Goal: Check status: Check status

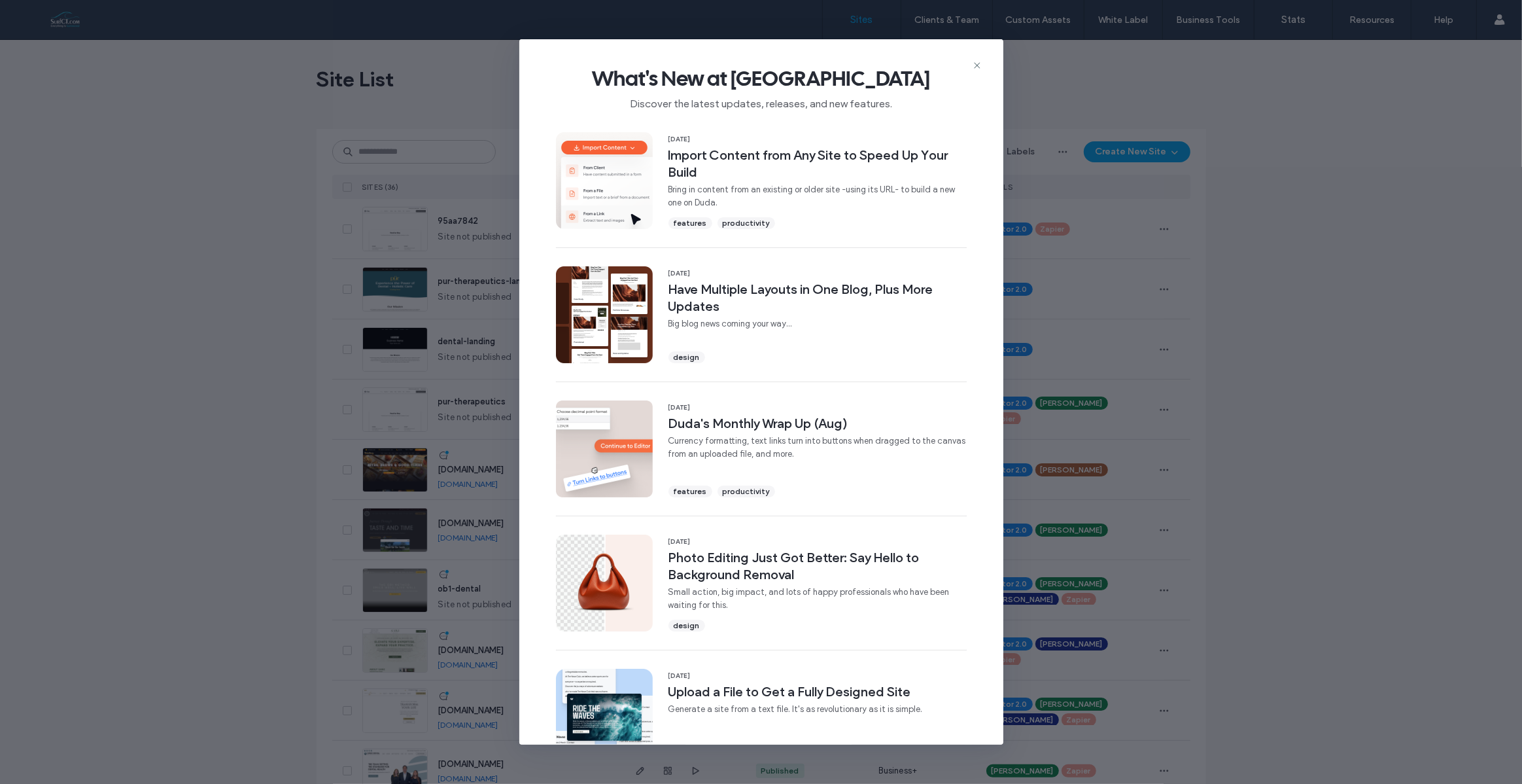
click at [978, 62] on icon at bounding box center [977, 65] width 11 height 11
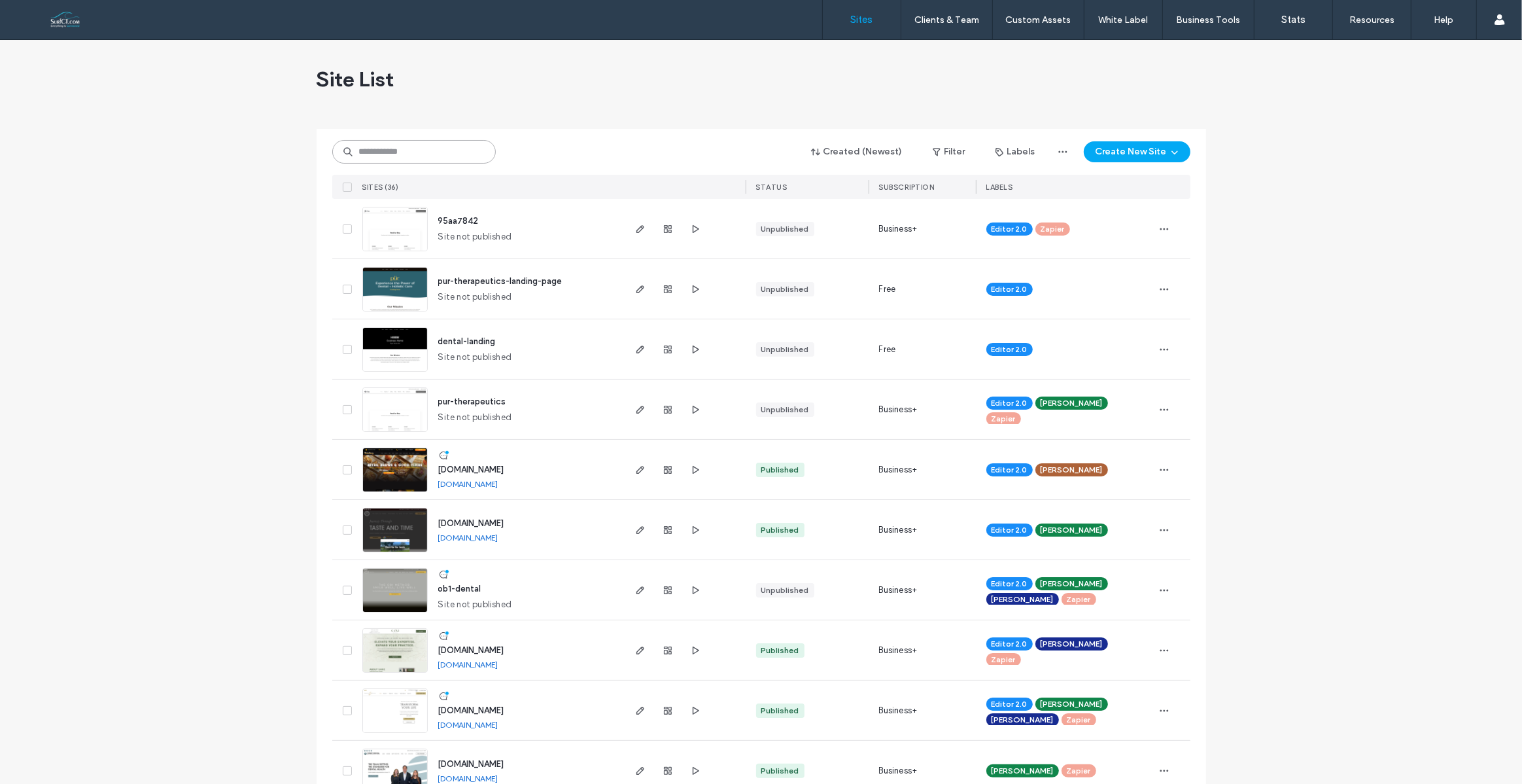
click at [395, 152] on input at bounding box center [413, 152] width 164 height 24
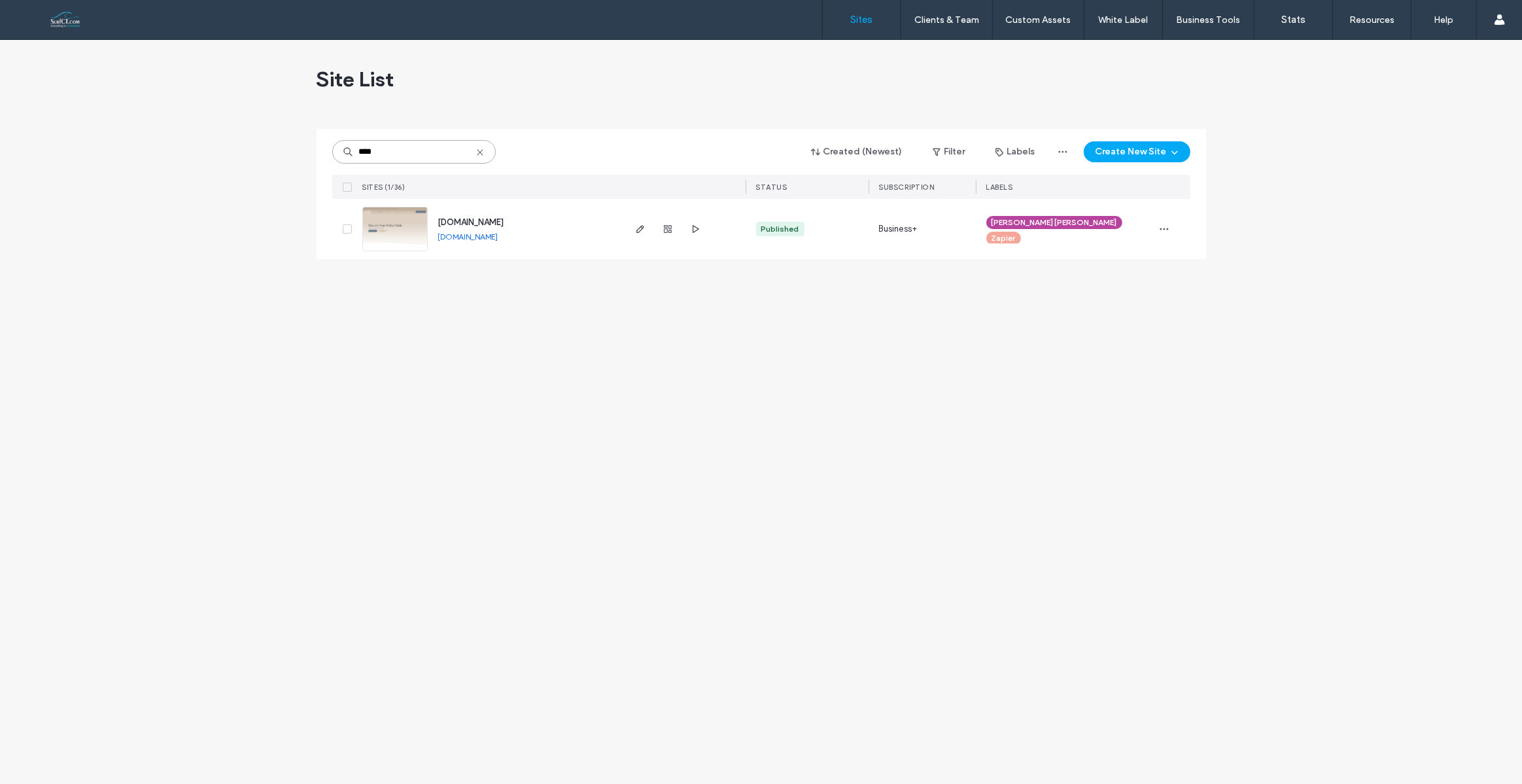
type input "****"
click at [405, 237] on img at bounding box center [395, 252] width 64 height 89
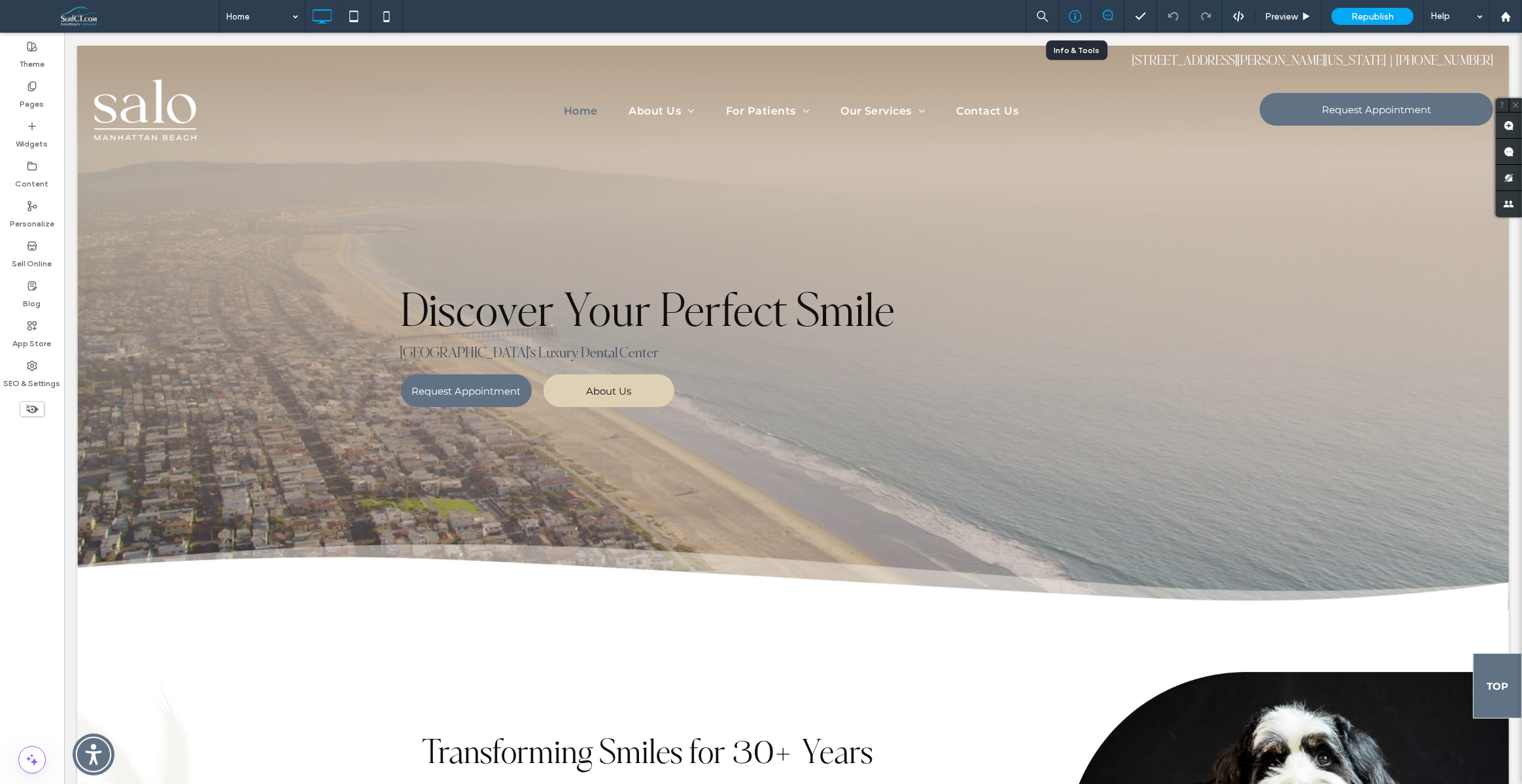
click at [1067, 17] on div at bounding box center [1075, 16] width 32 height 13
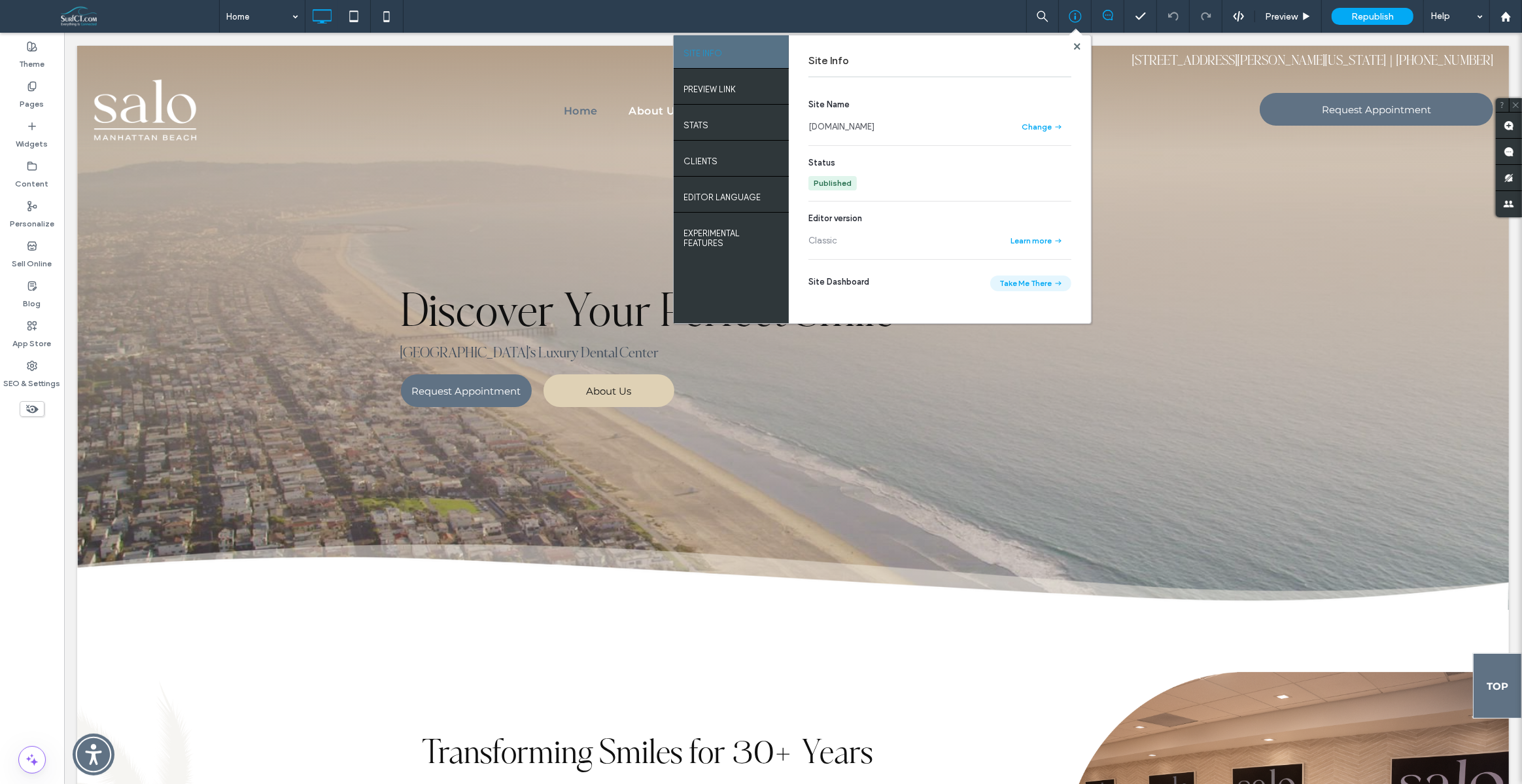
click at [1041, 285] on button "Take Me There" at bounding box center [1031, 282] width 81 height 16
click at [721, 128] on div "STATS" at bounding box center [731, 124] width 115 height 33
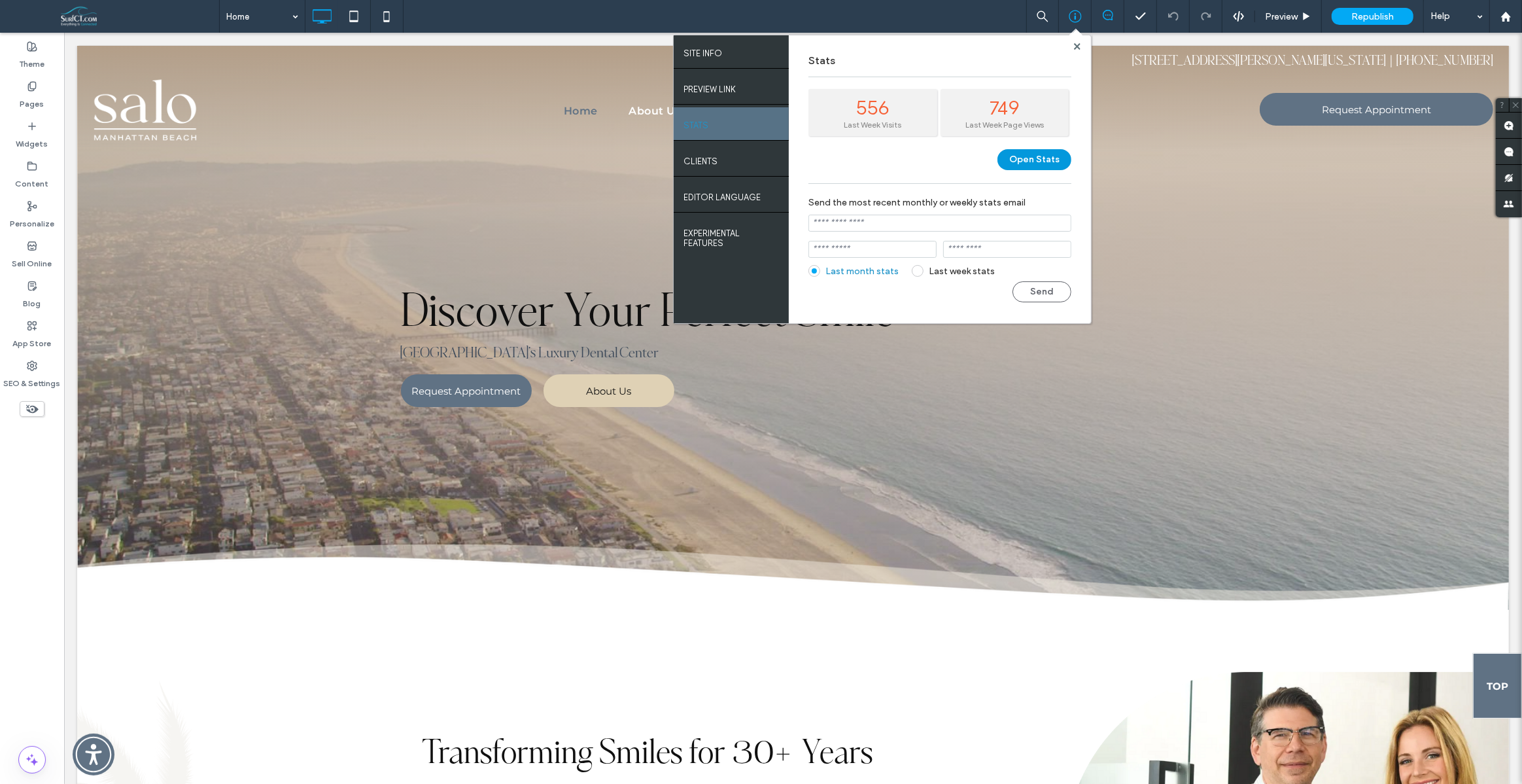
click at [1043, 164] on button "Open Stats" at bounding box center [1034, 159] width 74 height 21
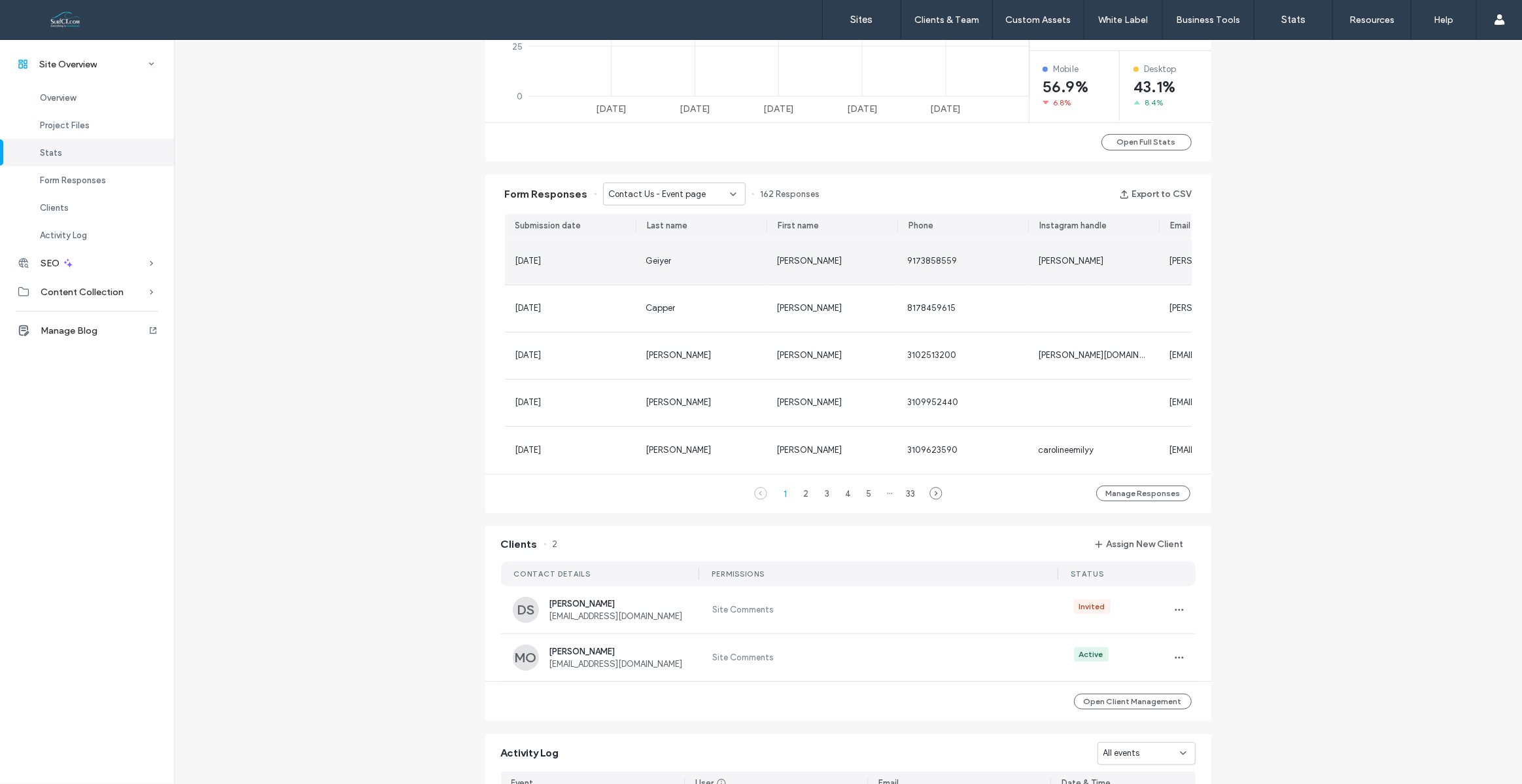
scroll to position [988, 0]
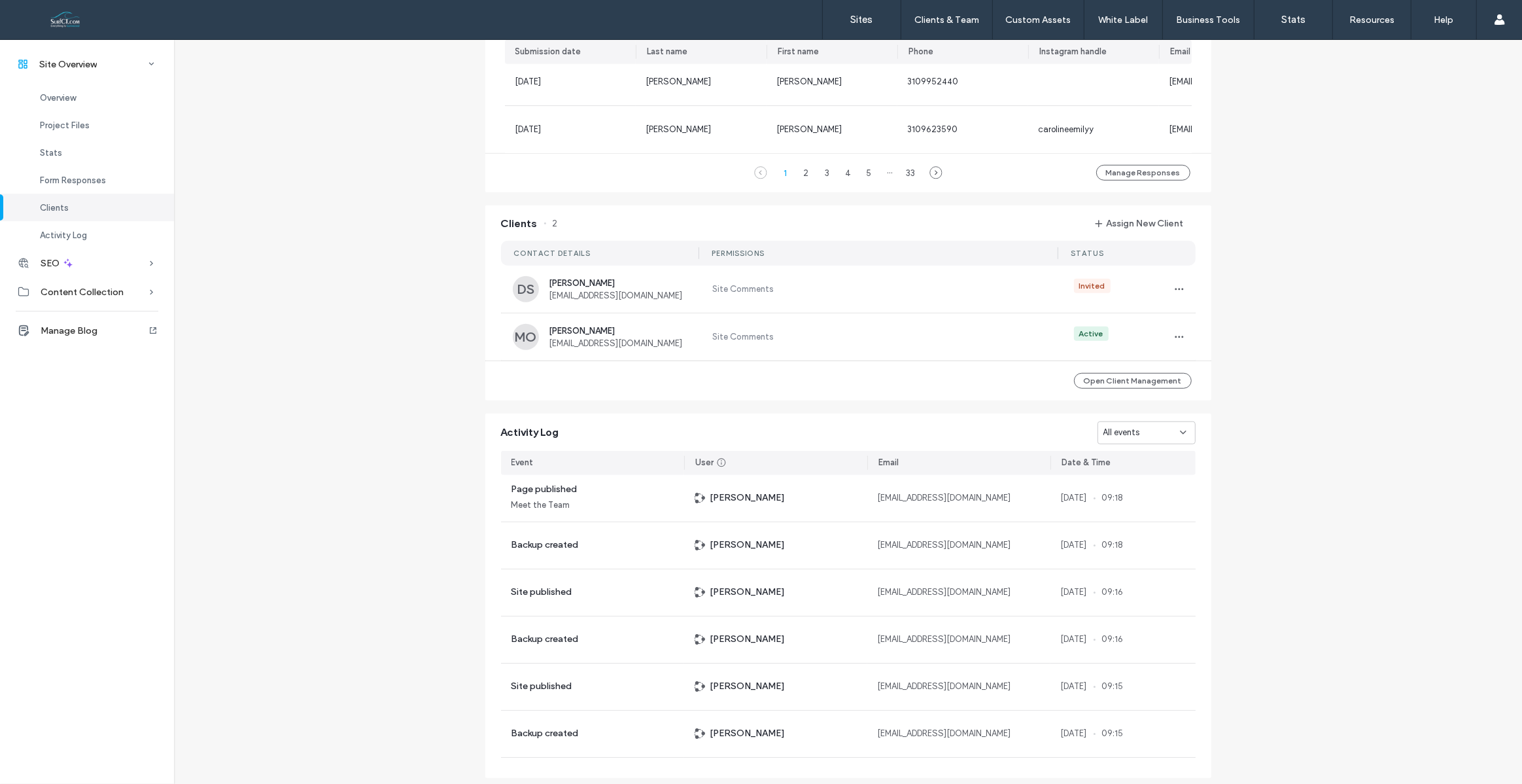
scroll to position [1084, 0]
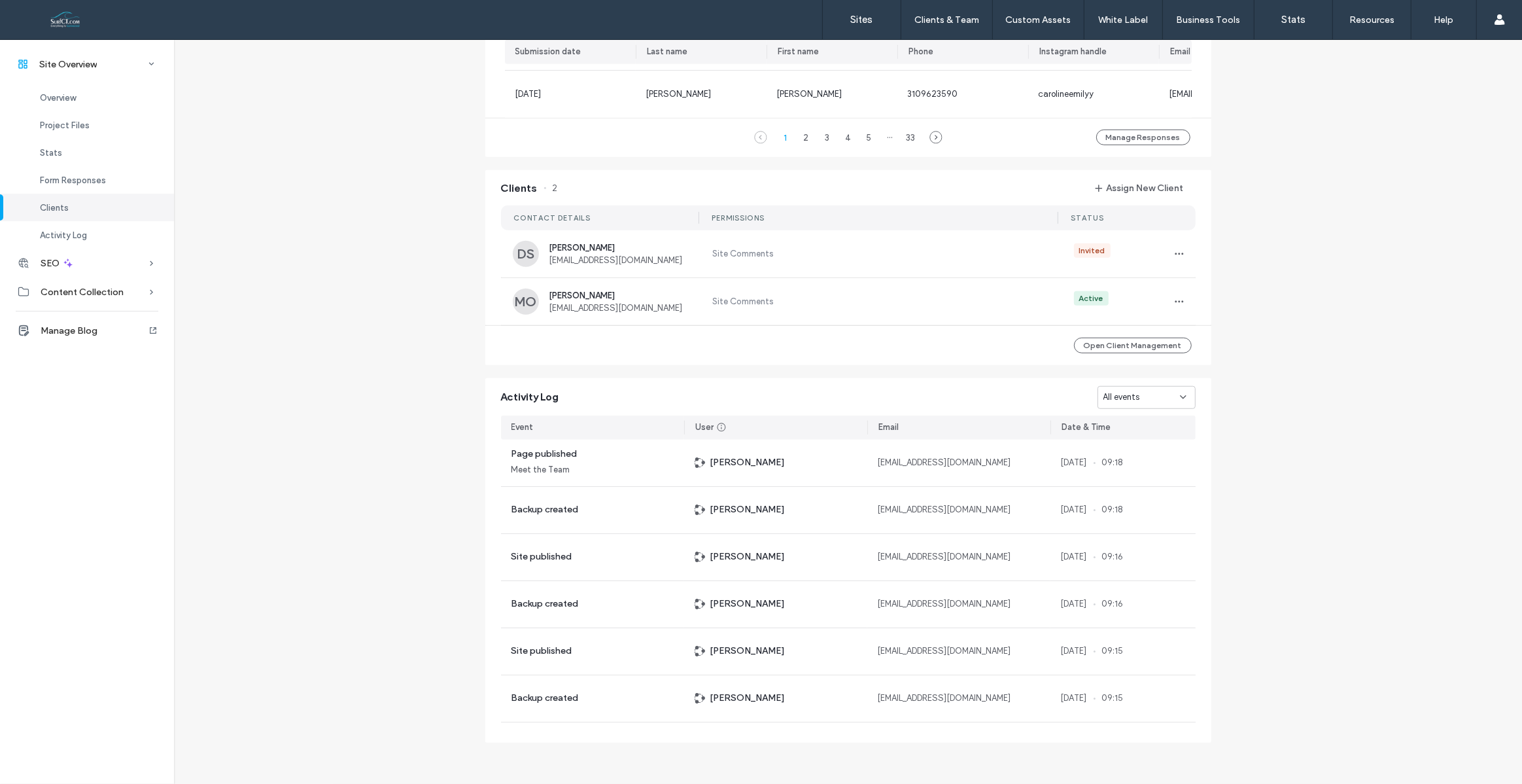
click at [1109, 386] on div "All events" at bounding box center [1146, 398] width 98 height 23
click at [1143, 490] on span "Site published" at bounding box center [1127, 489] width 56 height 13
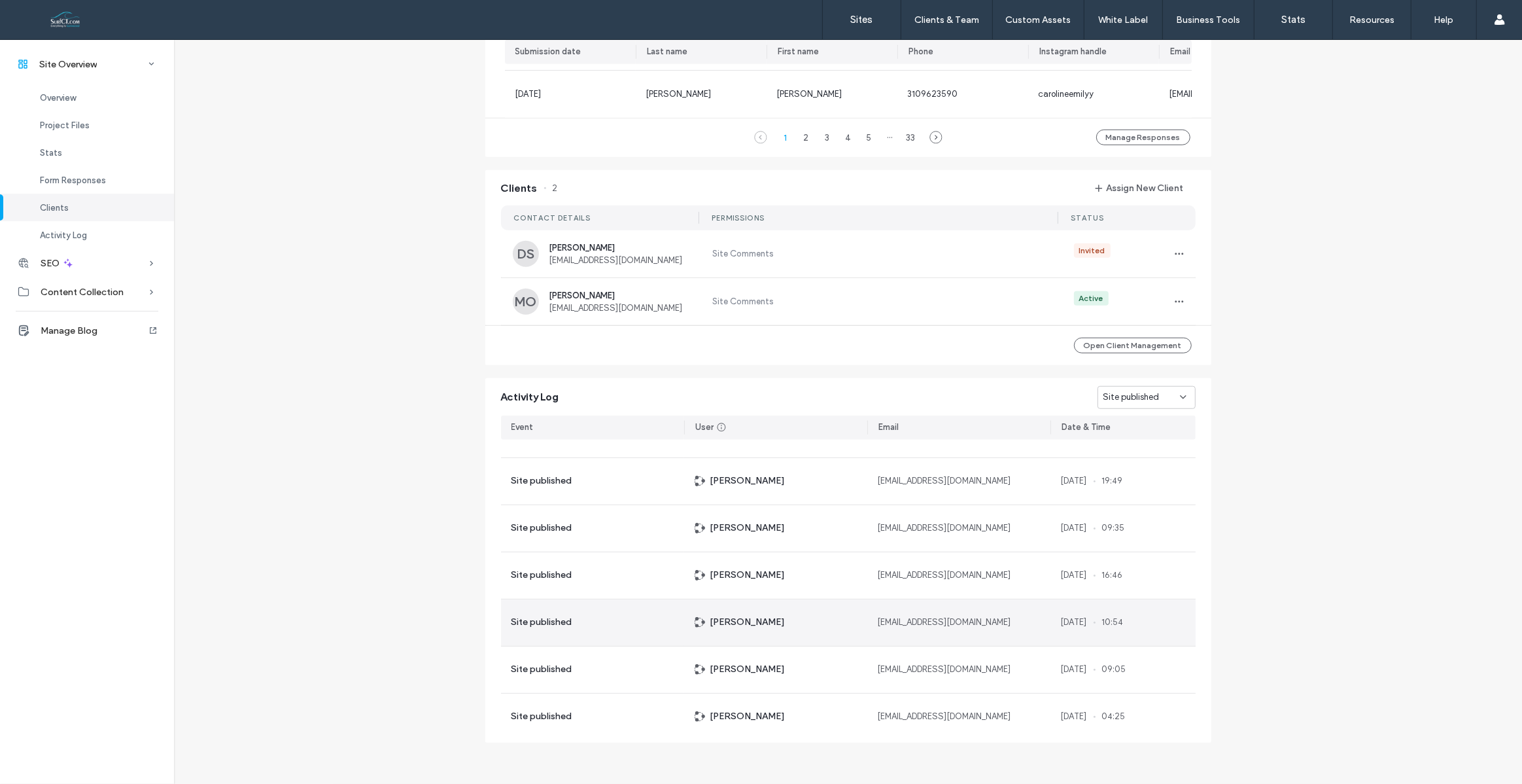
scroll to position [1172, 0]
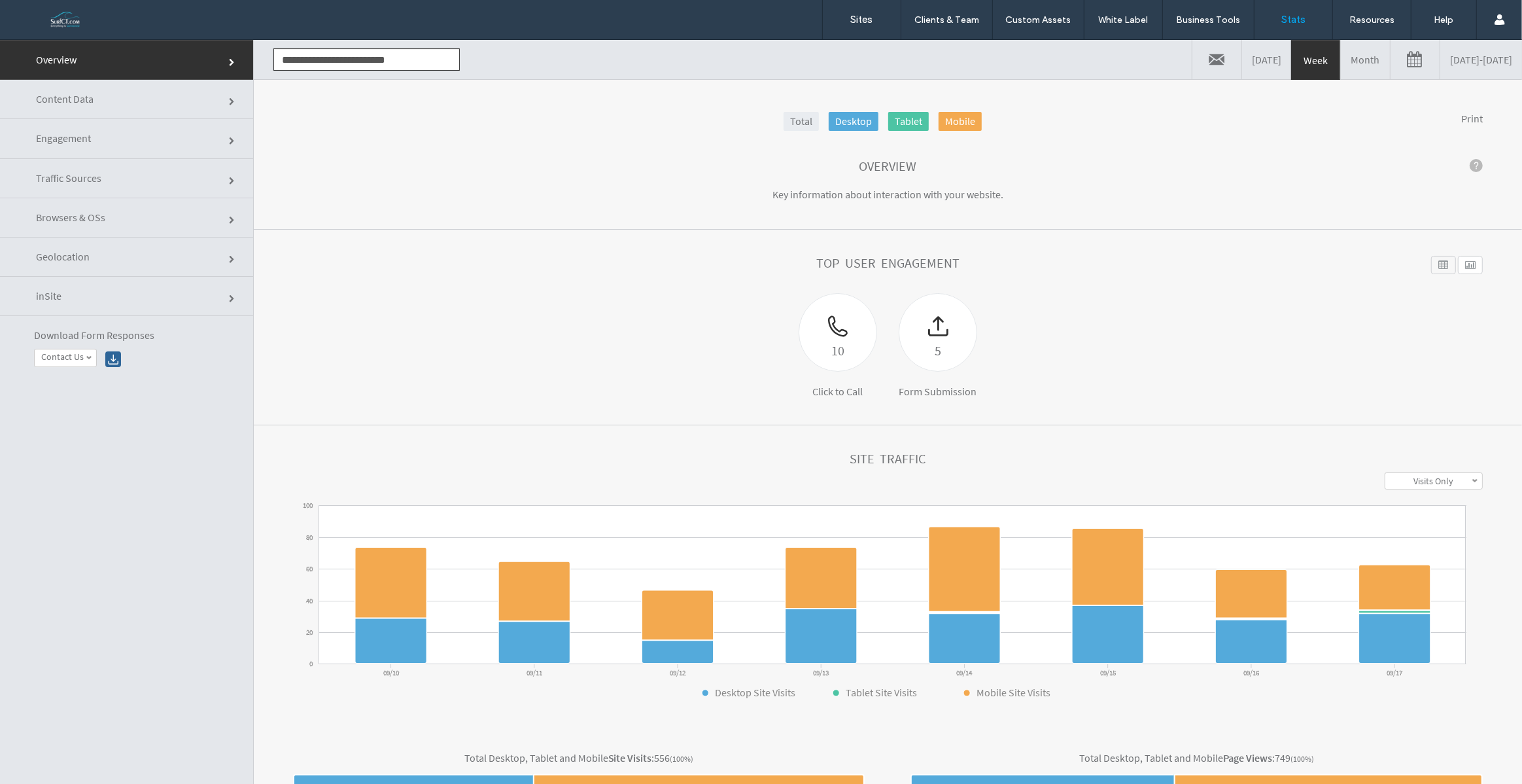
click at [1391, 63] on link at bounding box center [1416, 59] width 49 height 40
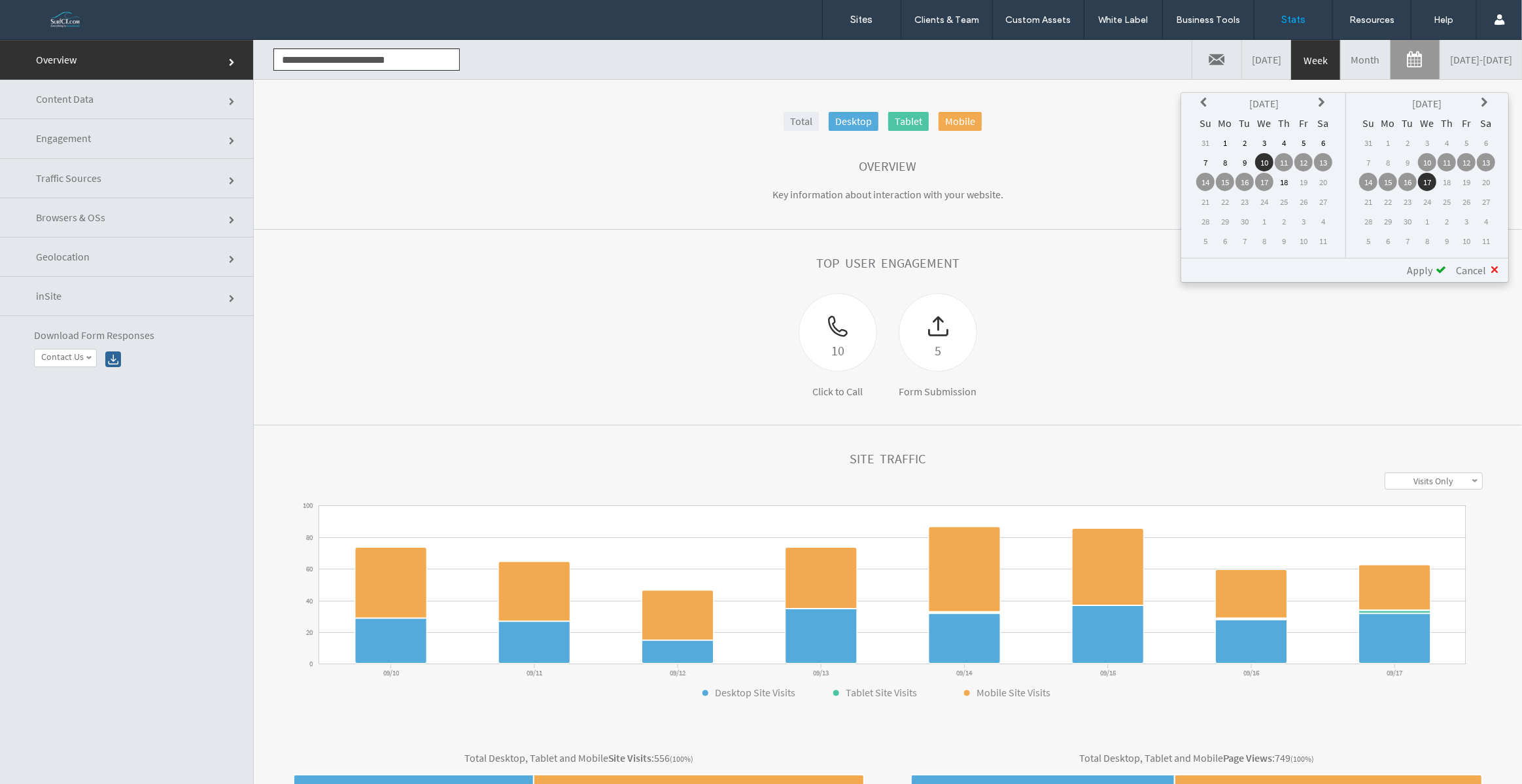
click at [1207, 103] on icon at bounding box center [1205, 102] width 11 height 11
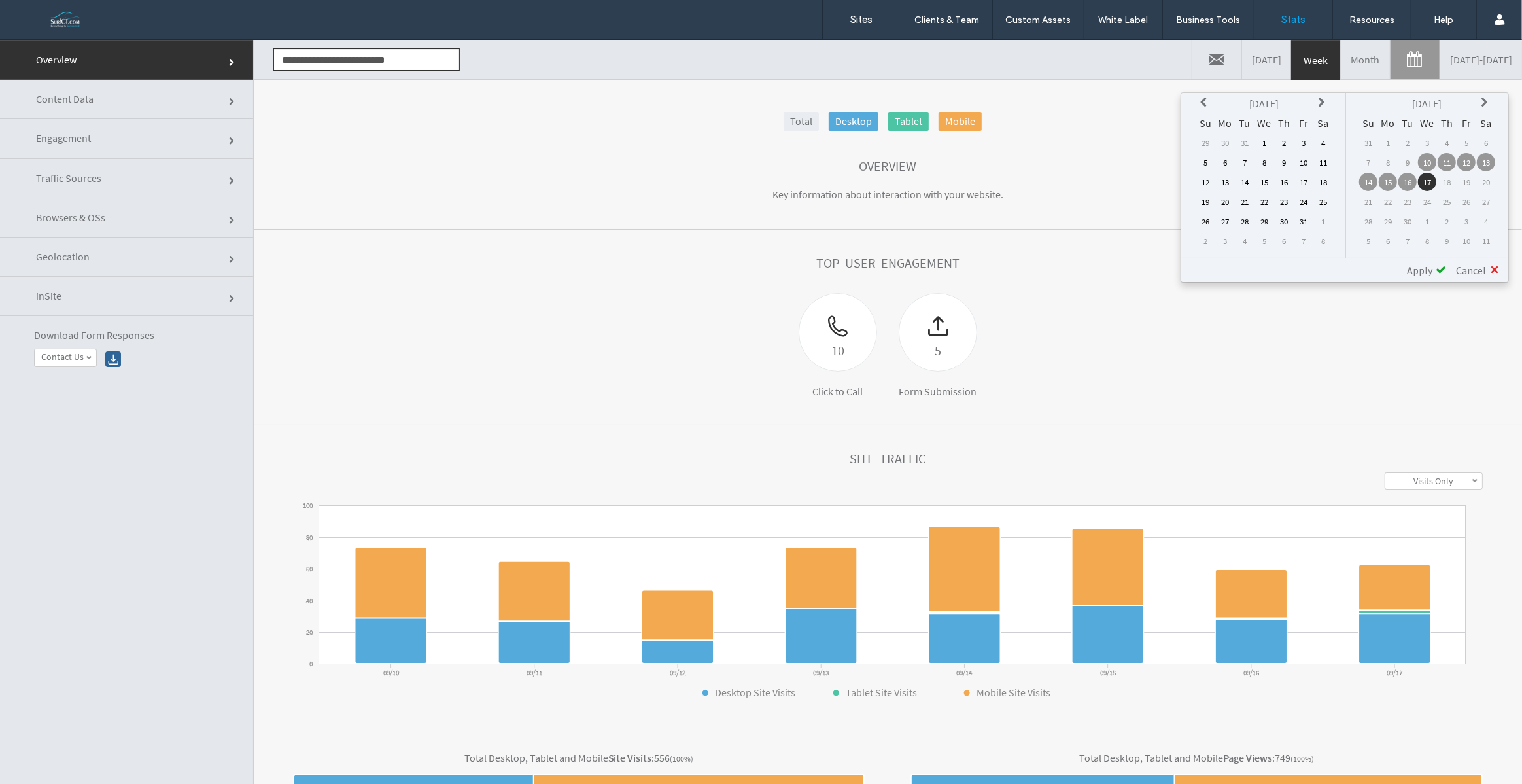
click at [1207, 103] on icon at bounding box center [1205, 102] width 11 height 11
click at [1208, 163] on td "1" at bounding box center [1206, 162] width 18 height 18
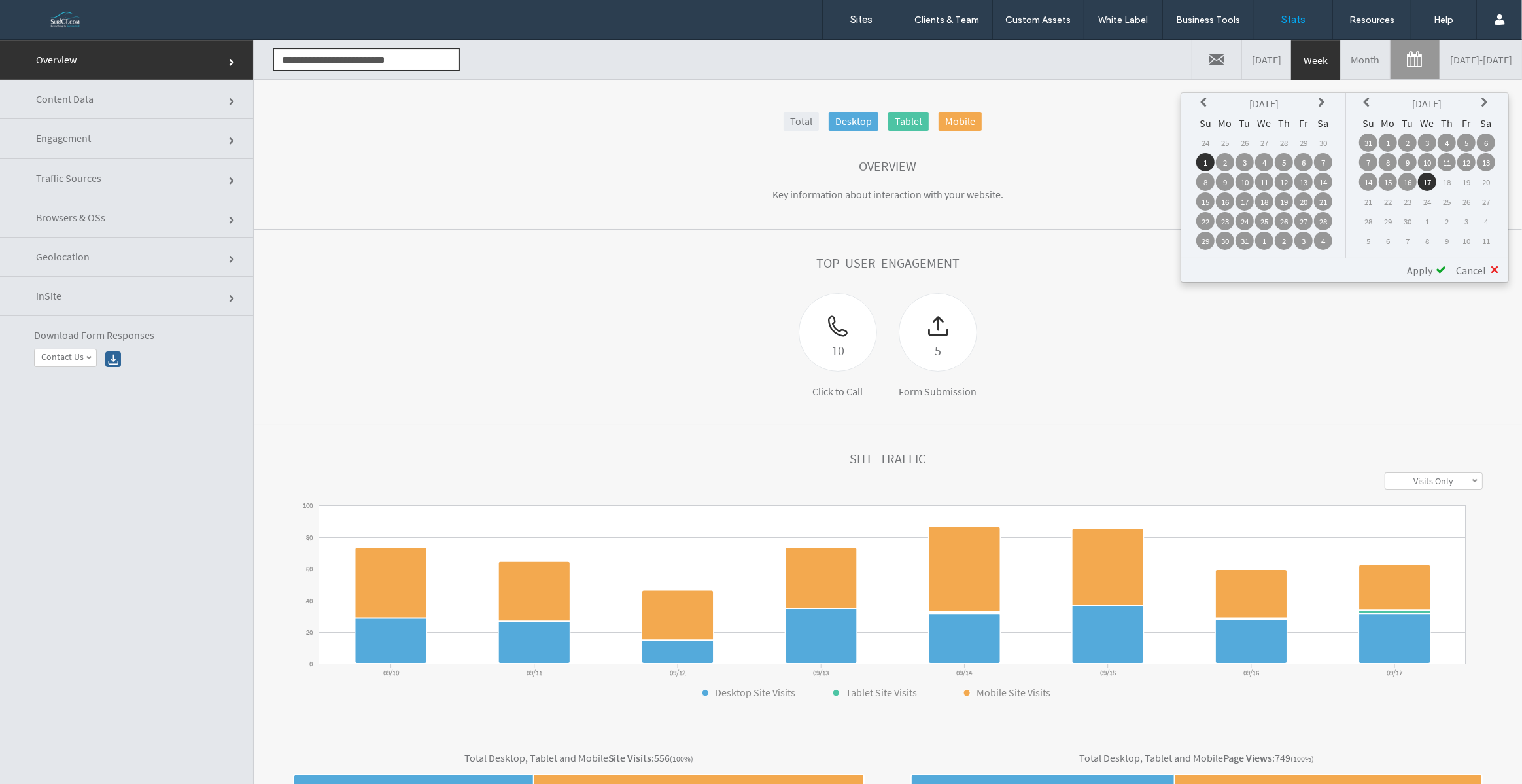
click at [1432, 266] on span "Apply" at bounding box center [1419, 270] width 26 height 13
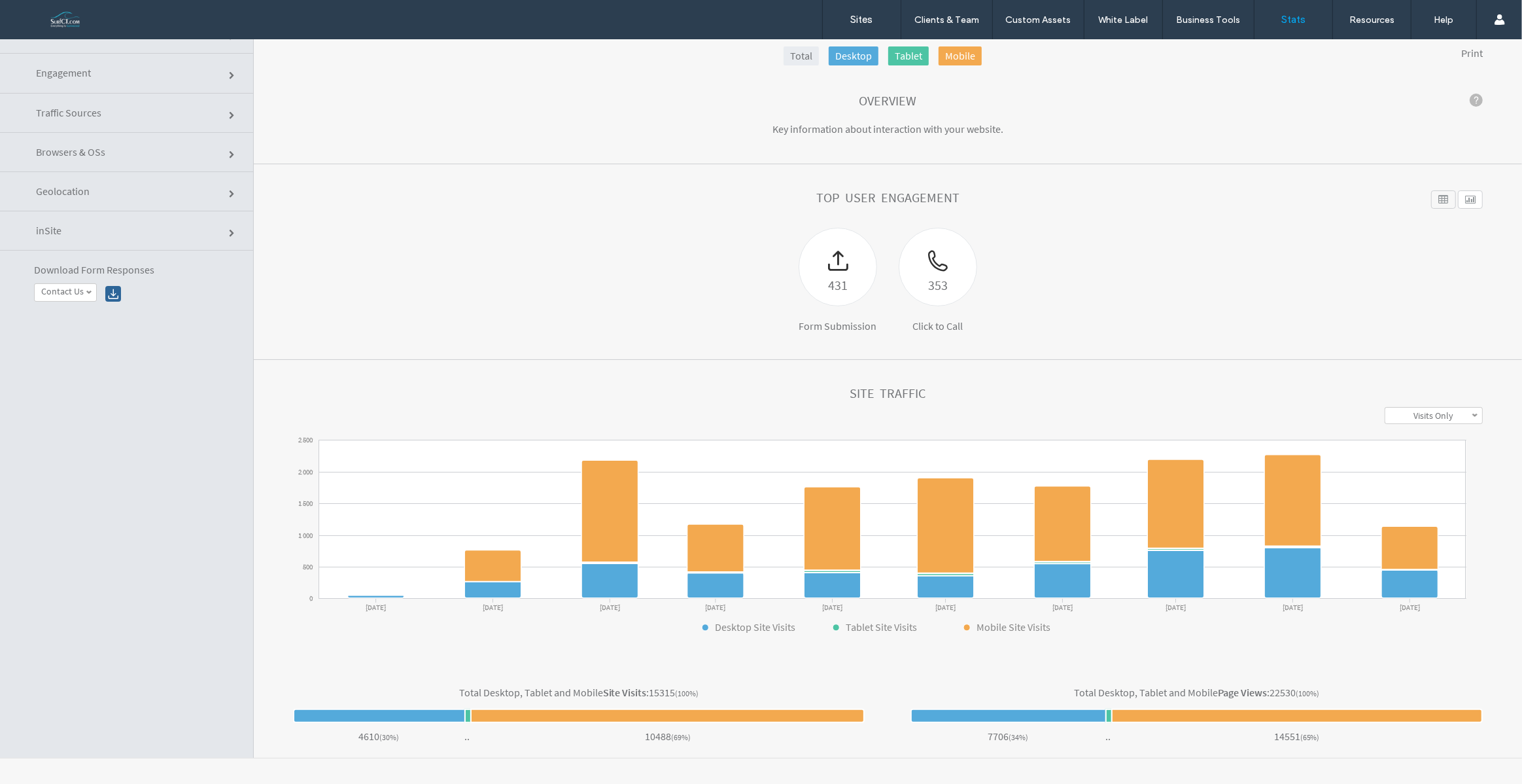
click at [123, 75] on link "Engagement" at bounding box center [126, 73] width 253 height 40
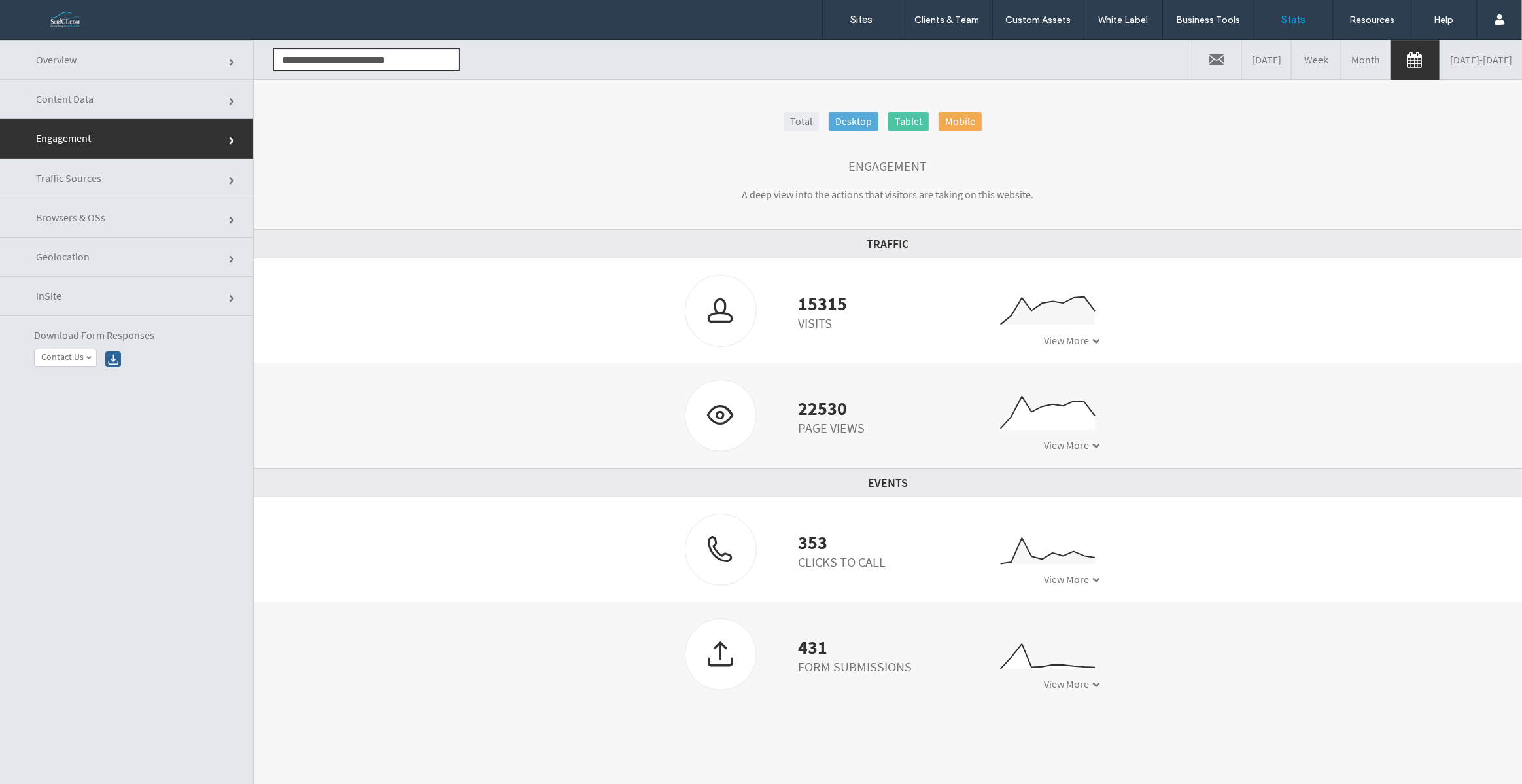
click at [150, 98] on link "Content Data" at bounding box center [126, 100] width 253 height 40
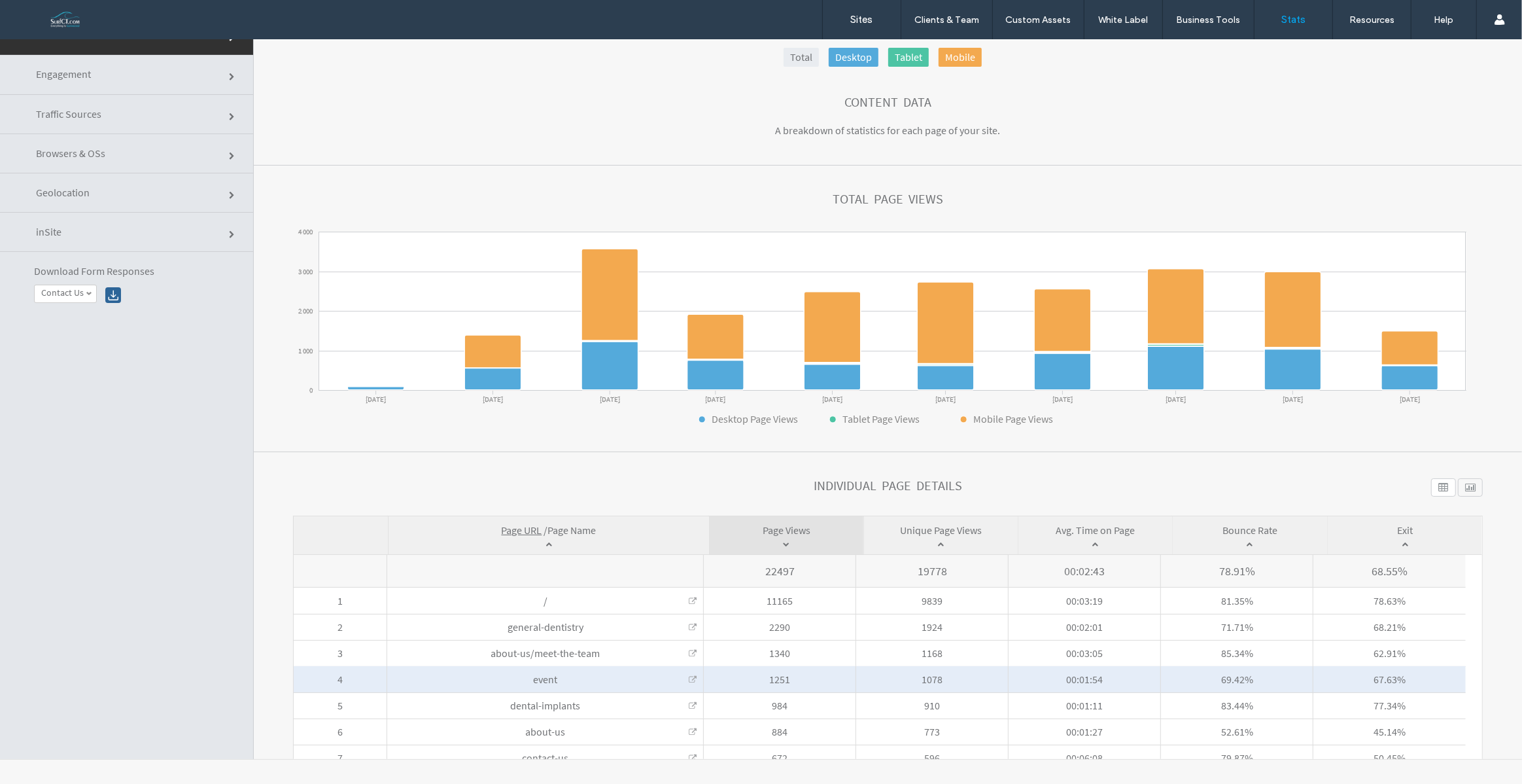
scroll to position [63, 0]
